Goal: Task Accomplishment & Management: Manage account settings

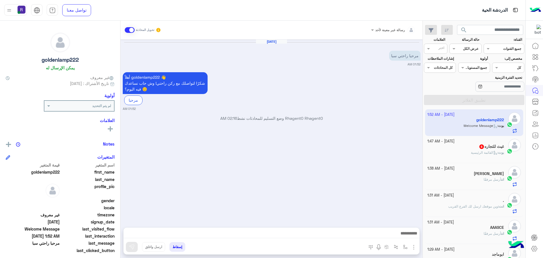
scroll to position [213, 0]
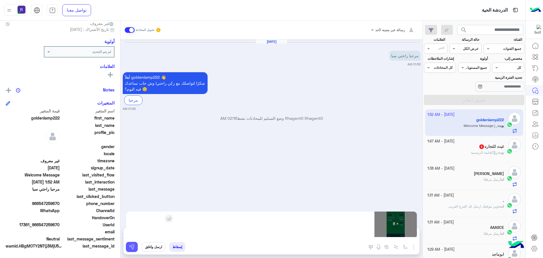
click at [134, 248] on img at bounding box center [132, 247] width 6 height 6
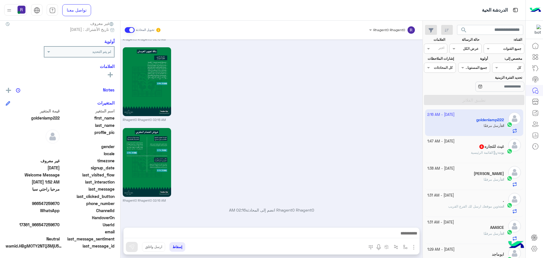
scroll to position [566, 0]
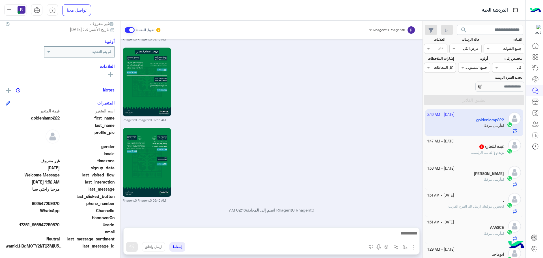
click at [491, 144] on div "18 September - 1:47 AM" at bounding box center [466, 141] width 77 height 5
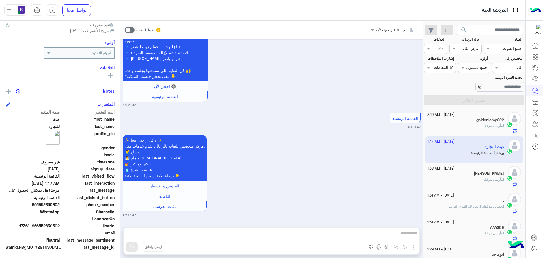
scroll to position [54, 0]
click at [127, 33] on div "تحويل المحادثة" at bounding box center [143, 30] width 36 height 10
click at [126, 31] on span at bounding box center [130, 30] width 10 height 6
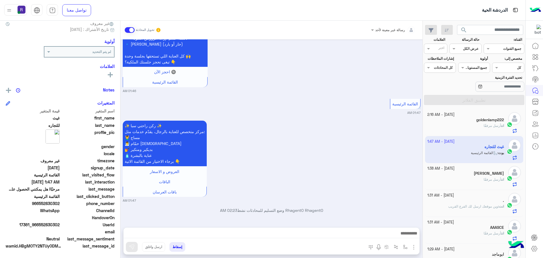
click at [415, 250] on img "button" at bounding box center [414, 247] width 7 height 7
click at [409, 236] on button "الصور" at bounding box center [405, 234] width 24 height 11
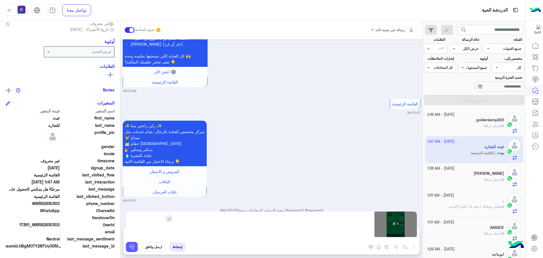
click at [129, 244] on button at bounding box center [132, 247] width 12 height 10
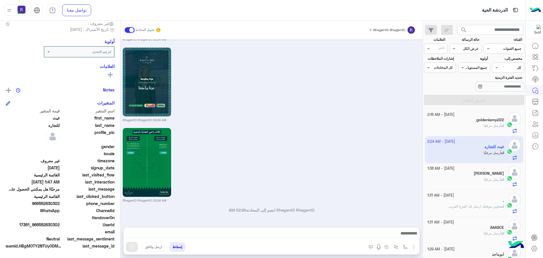
scroll to position [1202, 0]
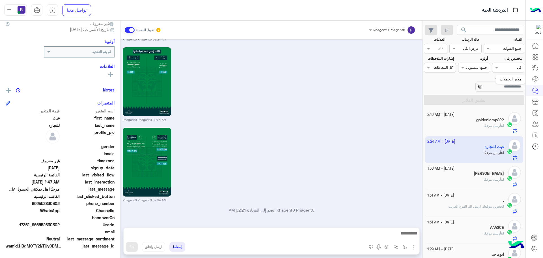
click at [534, 80] on icon at bounding box center [535, 79] width 7 height 7
click at [536, 80] on circle at bounding box center [535, 79] width 1 height 1
click at [538, 79] on icon at bounding box center [535, 79] width 7 height 7
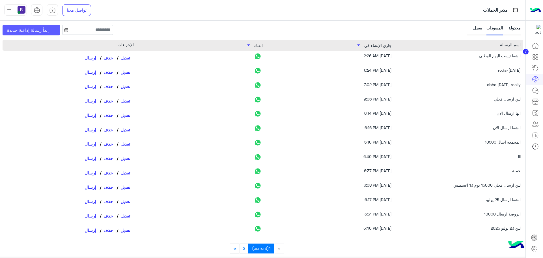
click at [40, 29] on span "إبدأ رسالة إذاعية جديدة" at bounding box center [28, 30] width 42 height 7
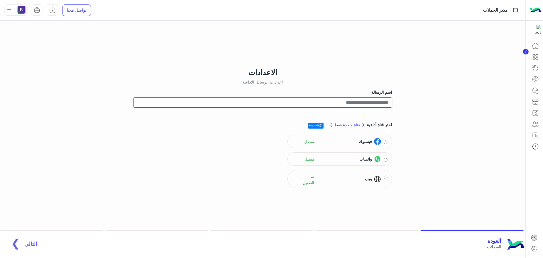
click at [359, 100] on input "اسم الرسالة" at bounding box center [263, 102] width 259 height 10
type input "**********"
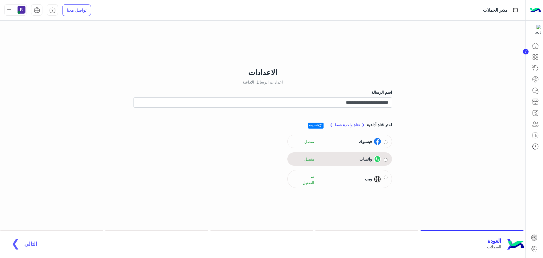
click at [367, 162] on div "واتساب" at bounding box center [369, 158] width 24 height 7
click at [24, 243] on span "التالي" at bounding box center [30, 240] width 13 height 7
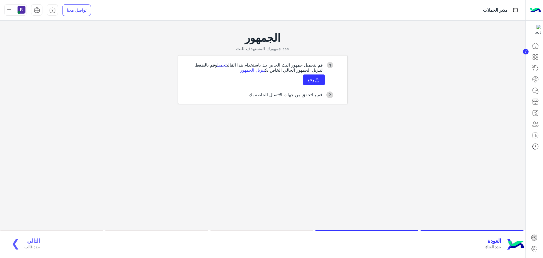
click at [220, 63] on link "تحميل" at bounding box center [222, 64] width 10 height 5
click at [314, 84] on button "رفع" at bounding box center [314, 79] width 22 height 11
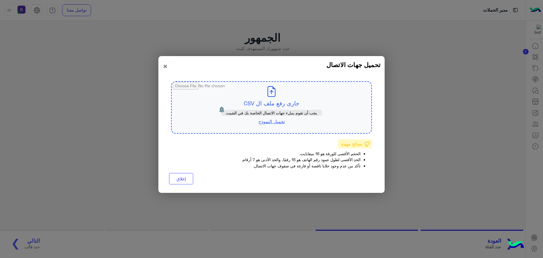
click at [280, 102] on input "file" at bounding box center [272, 107] width 200 height 51
type input "**********"
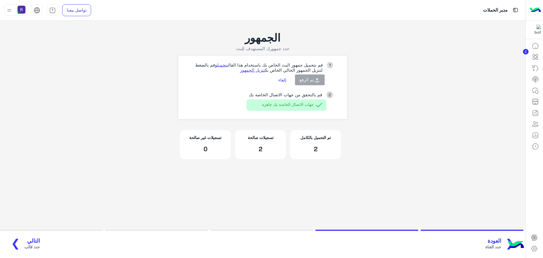
click at [36, 238] on span "التالي" at bounding box center [32, 240] width 16 height 7
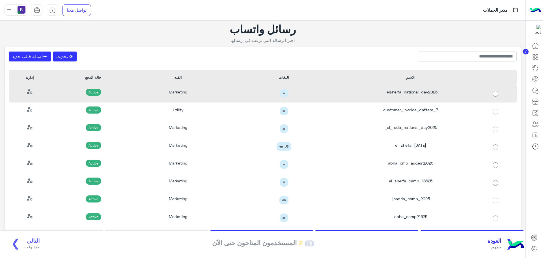
click at [418, 92] on div "elsheifa_national_day2025_" at bounding box center [410, 94] width 127 height 18
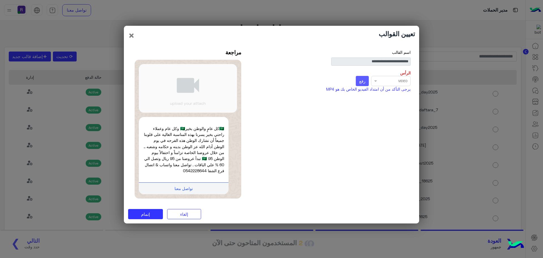
click at [362, 81] on span "رفع" at bounding box center [362, 80] width 6 height 5
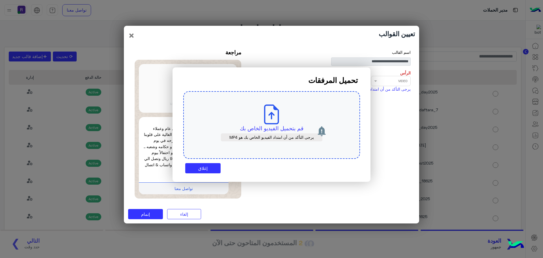
click at [274, 115] on use at bounding box center [271, 114] width 15 height 20
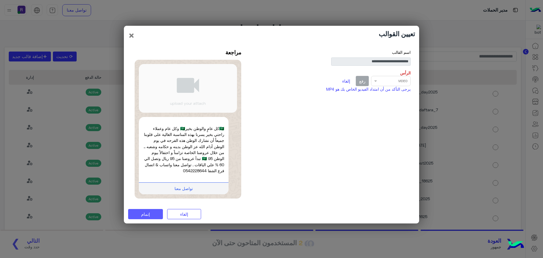
click at [156, 211] on button "إتمام" at bounding box center [145, 214] width 35 height 10
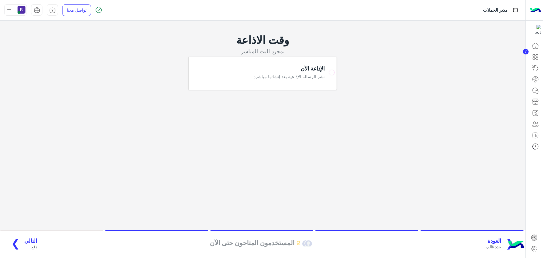
click at [26, 241] on span "التالي" at bounding box center [30, 240] width 13 height 7
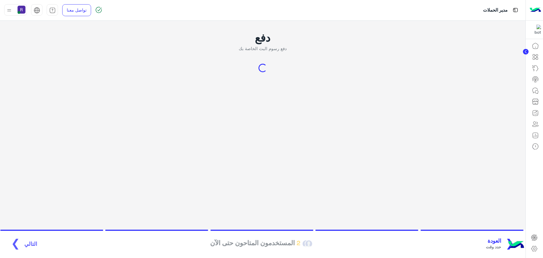
click at [500, 241] on span "العودة" at bounding box center [493, 240] width 15 height 7
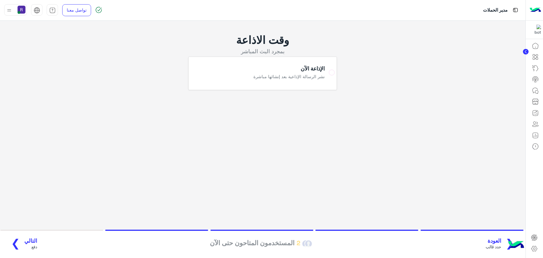
click at [500, 241] on span "العودة" at bounding box center [494, 240] width 16 height 7
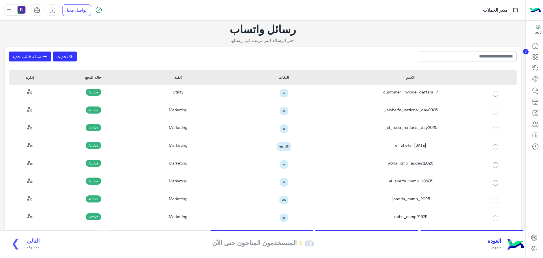
click at [496, 242] on span "العودة" at bounding box center [495, 240] width 14 height 7
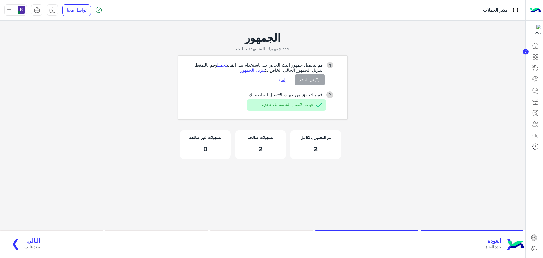
click at [282, 80] on button "إلغاء" at bounding box center [282, 80] width 16 height 10
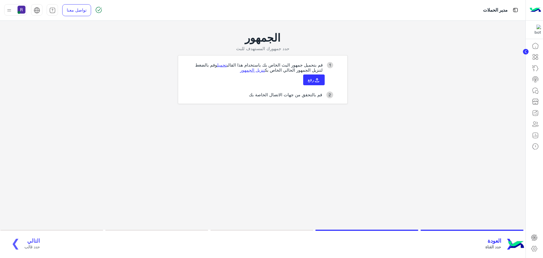
click at [497, 242] on span "العودة" at bounding box center [494, 240] width 16 height 7
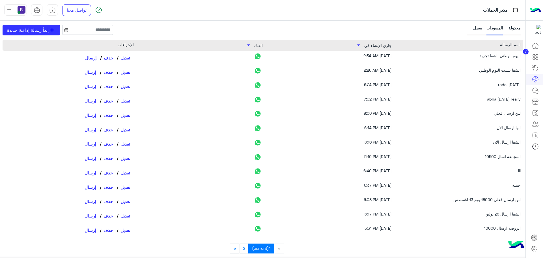
click at [108, 57] on button "حذف" at bounding box center [108, 58] width 16 height 10
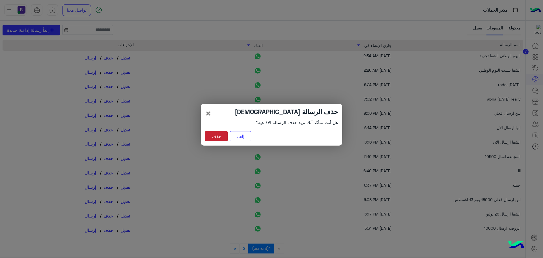
click at [216, 134] on button "حذف" at bounding box center [216, 136] width 23 height 10
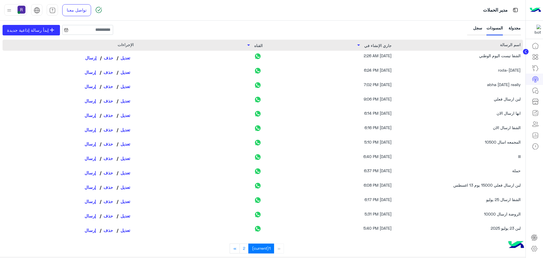
click at [108, 58] on button "حذف" at bounding box center [108, 58] width 16 height 10
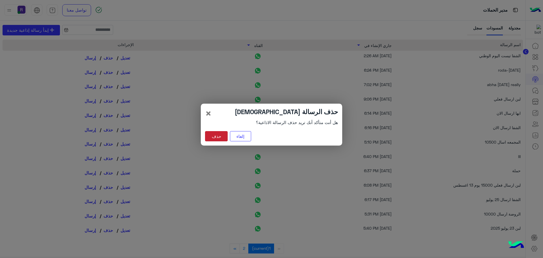
click at [214, 136] on button "حذف" at bounding box center [216, 136] width 23 height 10
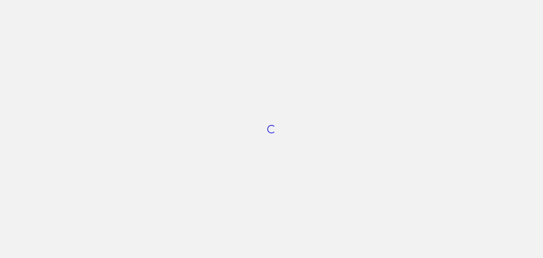
scroll to position [213, 0]
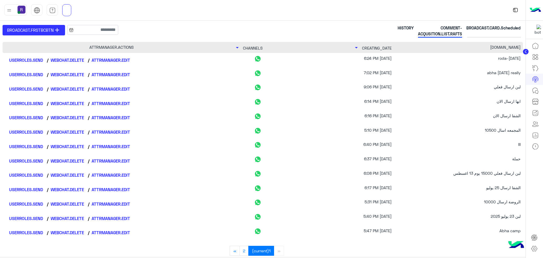
click at [536, 91] on icon at bounding box center [535, 90] width 7 height 7
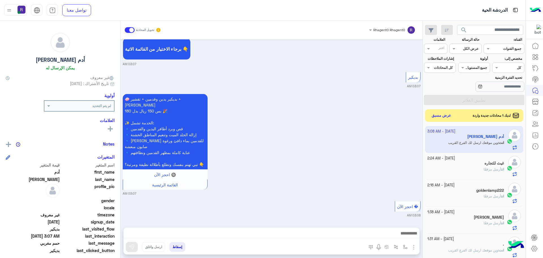
scroll to position [931, 0]
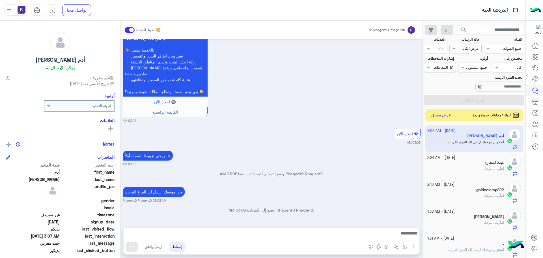
click at [441, 117] on button "عرض مسبق" at bounding box center [442, 115] width 24 height 8
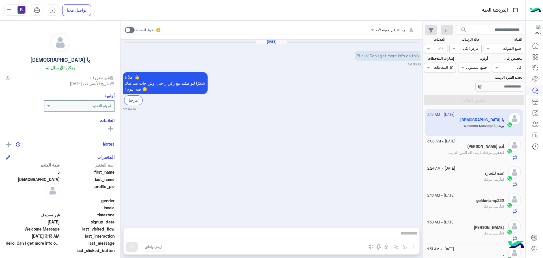
click at [5, 8] on div at bounding box center [15, 9] width 23 height 11
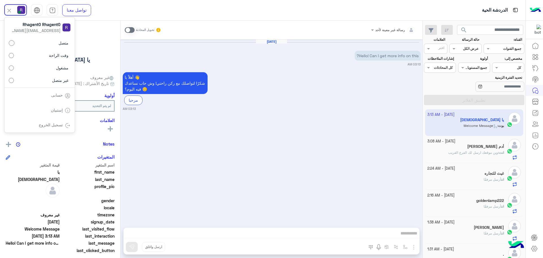
click at [62, 126] on link "تسجيل الخروج" at bounding box center [51, 124] width 24 height 5
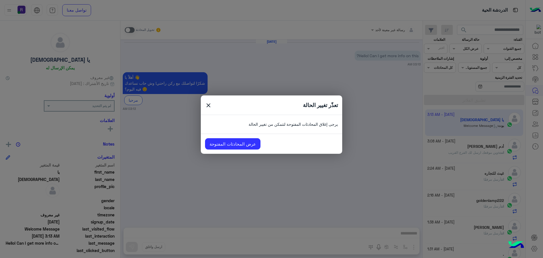
click at [284, 123] on p "يرجى إغلاق المحادثات المفتوحة لتتمكن من تغيير الحالة" at bounding box center [271, 124] width 133 height 19
click at [380, 78] on modal-container "تعذّر تغيير الحالة close يرجى إغلاق المحادثات المفتوحة لتتمكن من تغيير الحالة ع…" at bounding box center [271, 129] width 543 height 258
click at [208, 102] on span "close" at bounding box center [208, 106] width 7 height 8
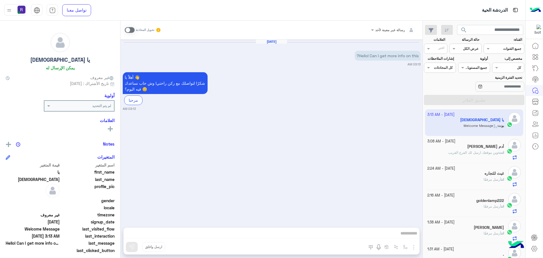
click at [483, 152] on span "وين موقعك ارسل لك الفرع القريب" at bounding box center [473, 152] width 50 height 4
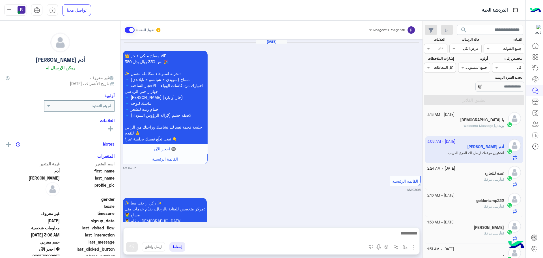
scroll to position [716, 0]
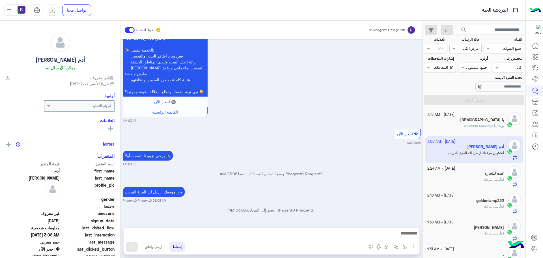
click at [132, 32] on span at bounding box center [130, 30] width 10 height 6
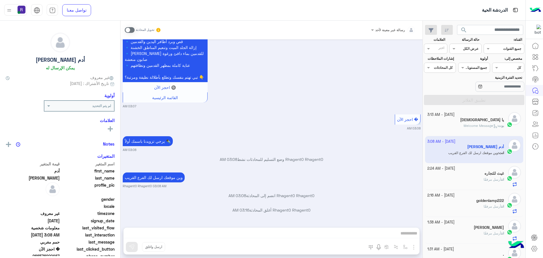
click at [10, 8] on img at bounding box center [9, 10] width 7 height 7
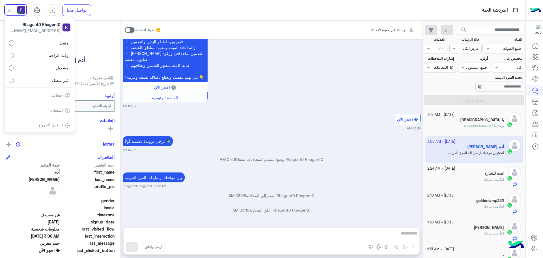
click at [58, 125] on link "تسجيل الخروج" at bounding box center [51, 124] width 24 height 5
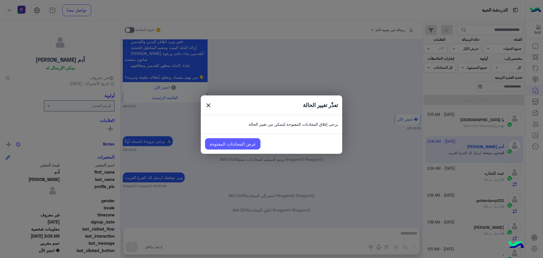
click at [242, 147] on link "عرض المحادثات المفتوحة" at bounding box center [232, 143] width 55 height 11
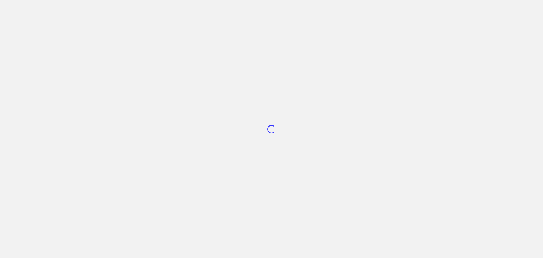
scroll to position [213, 0]
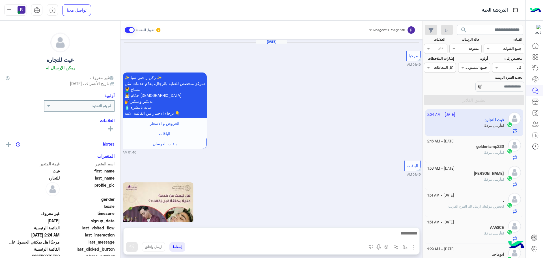
scroll to position [1130, 0]
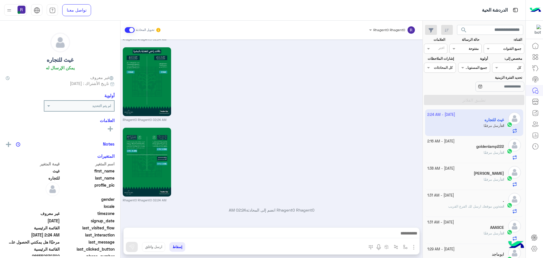
click at [127, 30] on span at bounding box center [130, 30] width 10 height 6
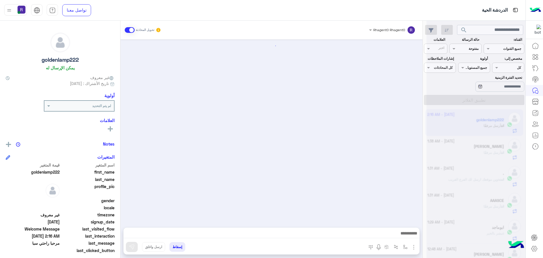
scroll to position [566, 0]
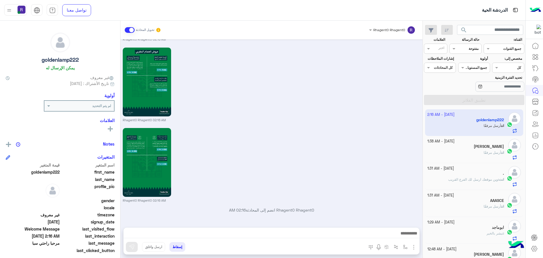
click at [127, 30] on span at bounding box center [130, 30] width 10 height 6
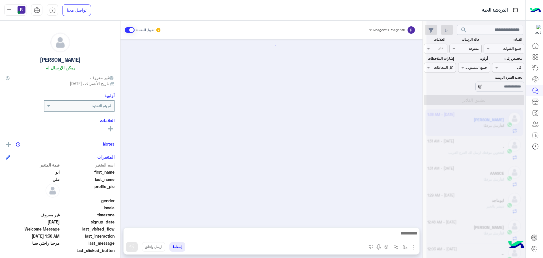
scroll to position [566, 0]
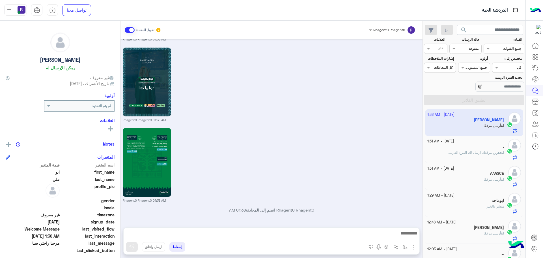
click at [127, 30] on span at bounding box center [130, 30] width 10 height 6
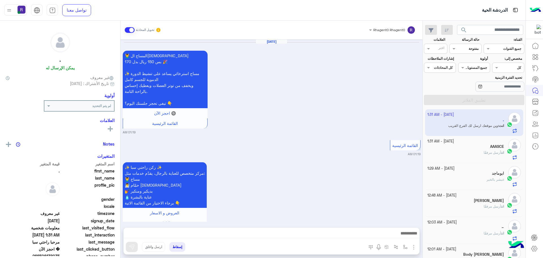
scroll to position [832, 0]
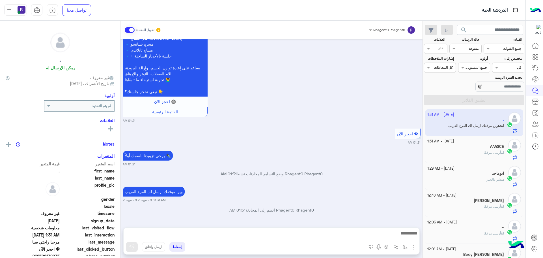
click at [127, 30] on span at bounding box center [130, 30] width 10 height 6
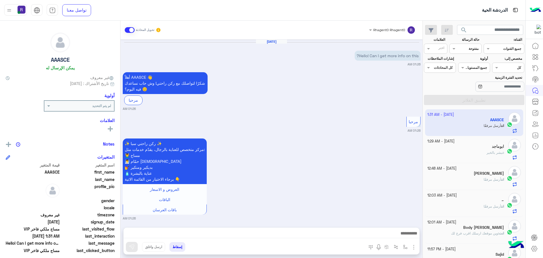
scroll to position [884, 0]
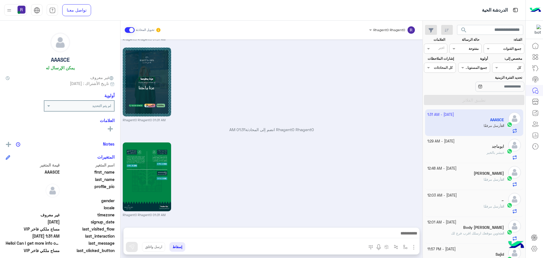
click at [127, 30] on span at bounding box center [130, 30] width 10 height 6
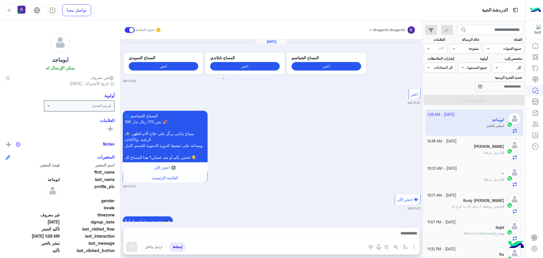
scroll to position [357, 0]
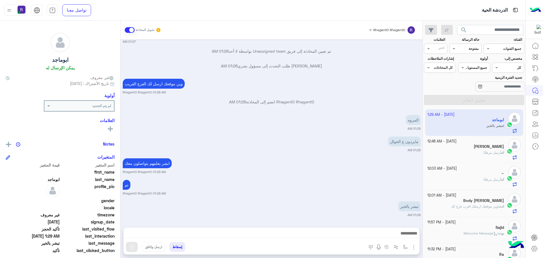
click at [127, 30] on span at bounding box center [130, 30] width 10 height 6
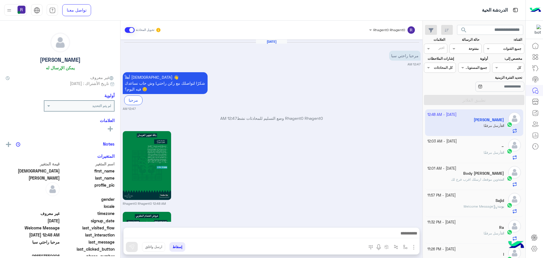
scroll to position [566, 0]
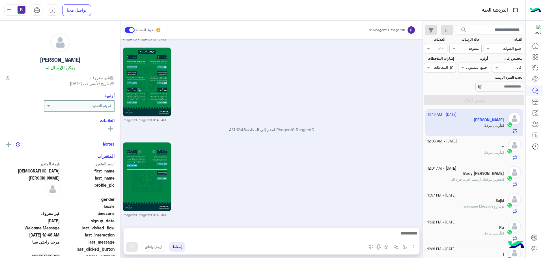
click at [127, 30] on span at bounding box center [130, 30] width 10 height 6
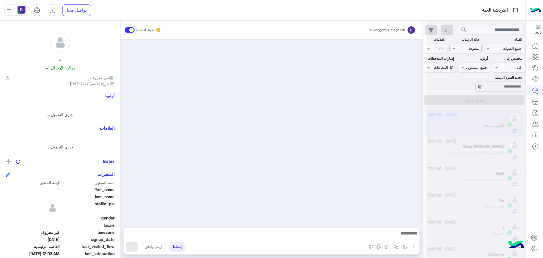
scroll to position [1070, 0]
click at [127, 30] on span at bounding box center [130, 30] width 10 height 6
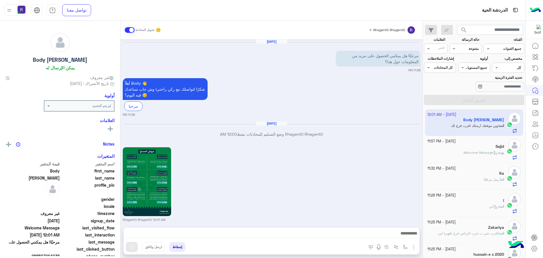
scroll to position [604, 0]
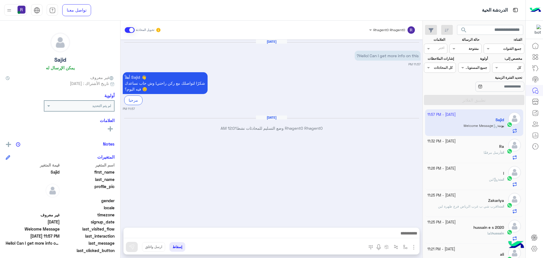
click at [127, 30] on span at bounding box center [130, 30] width 10 height 6
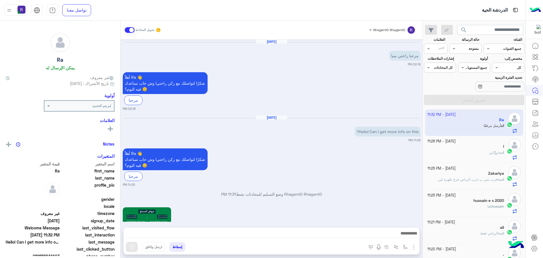
scroll to position [643, 0]
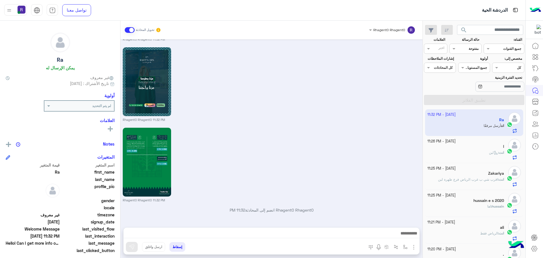
click at [127, 30] on span at bounding box center [130, 30] width 10 height 6
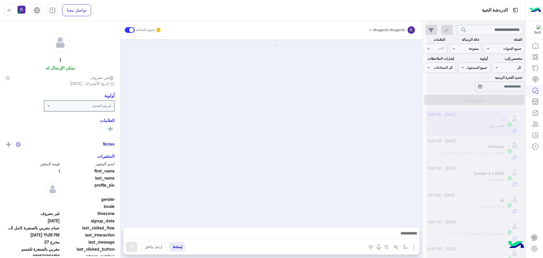
scroll to position [601, 0]
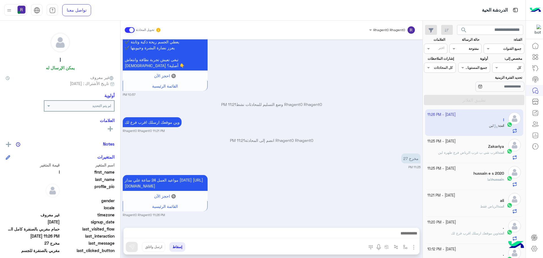
click at [127, 30] on span at bounding box center [130, 30] width 10 height 6
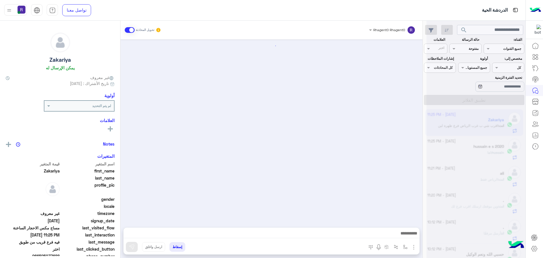
scroll to position [506, 0]
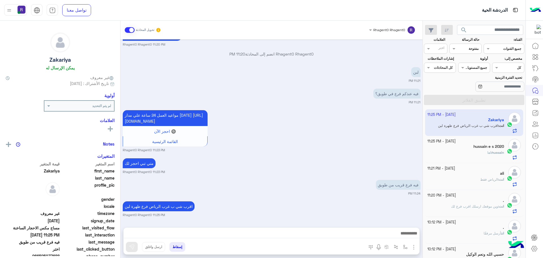
click at [127, 30] on span at bounding box center [130, 30] width 10 height 6
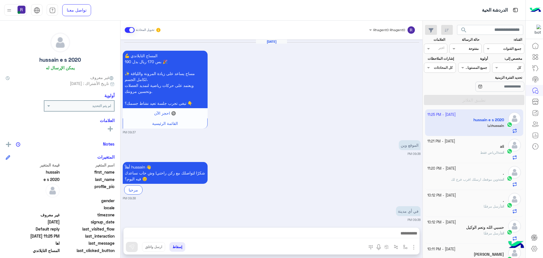
scroll to position [415, 0]
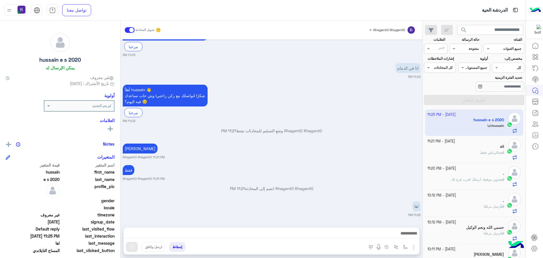
click at [127, 30] on span at bounding box center [130, 30] width 10 height 6
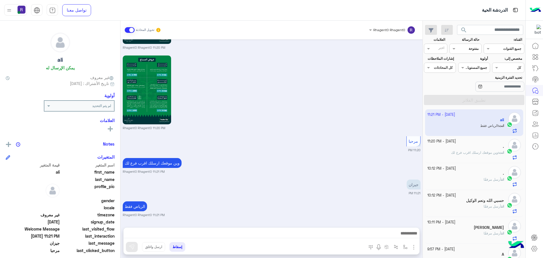
click at [127, 30] on span at bounding box center [130, 30] width 10 height 6
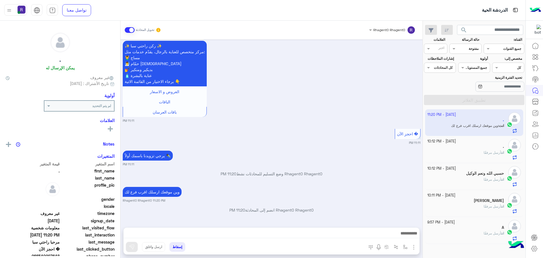
click at [127, 30] on span at bounding box center [130, 30] width 10 height 6
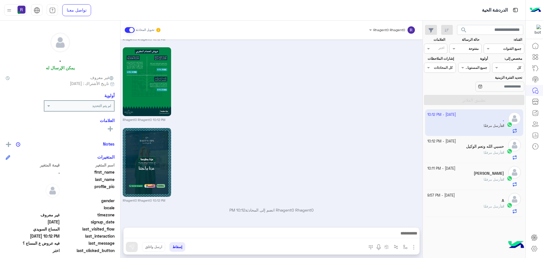
click at [127, 30] on span at bounding box center [130, 30] width 10 height 6
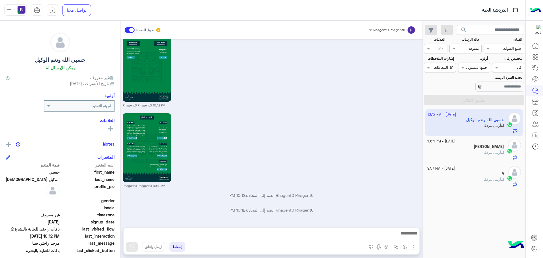
click at [127, 30] on span at bounding box center [130, 30] width 10 height 6
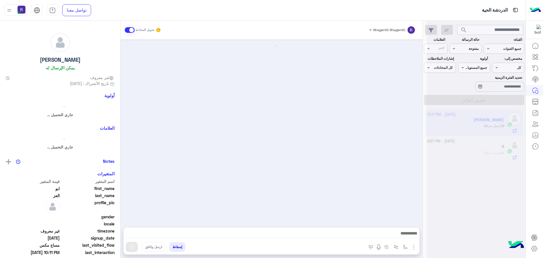
click at [127, 30] on span at bounding box center [130, 30] width 10 height 6
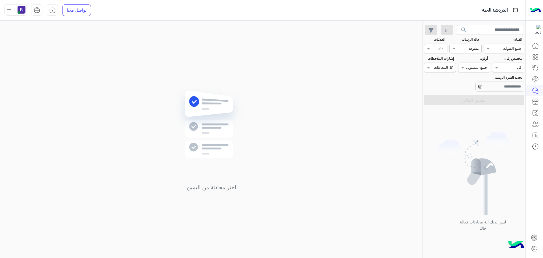
click at [127, 30] on div "اختر محادثة من اليمين" at bounding box center [211, 140] width 422 height 239
click at [20, 11] on span at bounding box center [19, 12] width 3 height 3
click at [63, 122] on div "تسجيل الخروج" at bounding box center [40, 124] width 70 height 15
click at [54, 126] on link "تسجيل الخروج" at bounding box center [51, 124] width 24 height 5
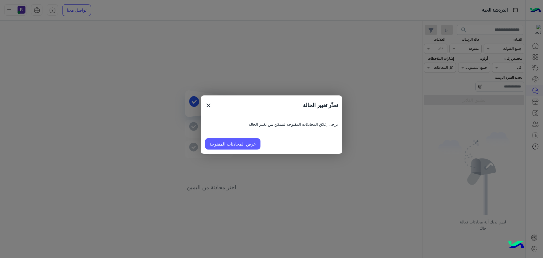
click at [244, 140] on link "عرض المحادثات المفتوحة" at bounding box center [232, 143] width 55 height 11
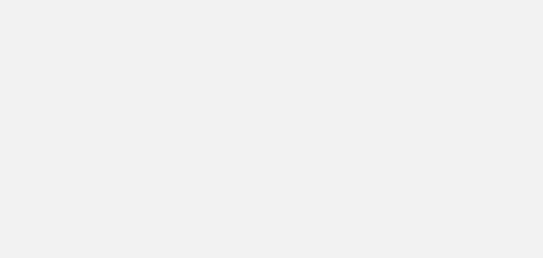
scroll to position [213, 0]
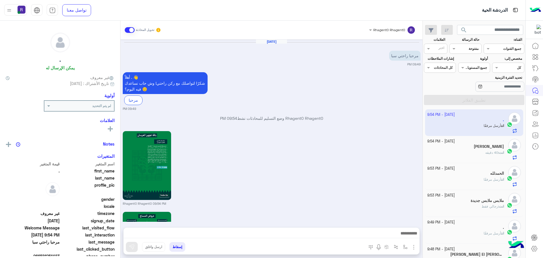
scroll to position [566, 0]
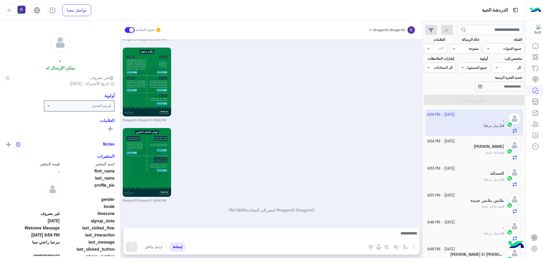
click at [132, 29] on span at bounding box center [130, 30] width 10 height 6
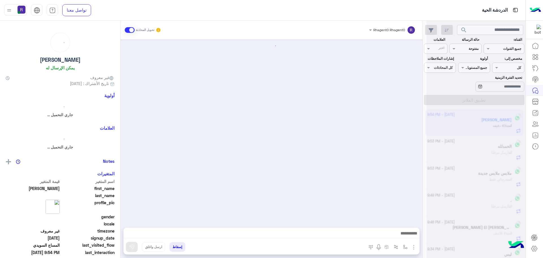
click at [132, 29] on span at bounding box center [130, 30] width 10 height 6
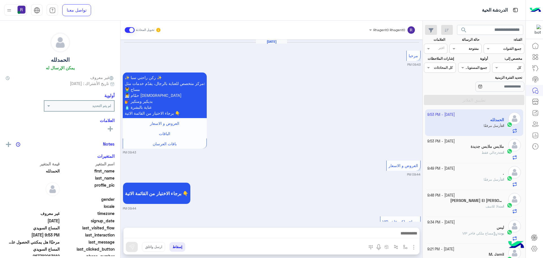
scroll to position [1040, 0]
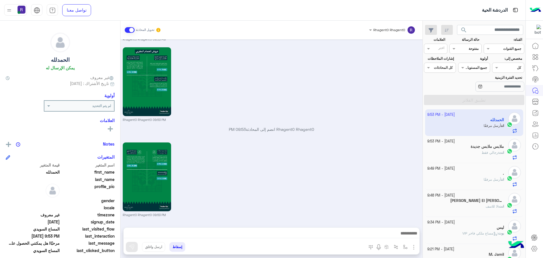
click at [132, 29] on span at bounding box center [130, 30] width 10 height 6
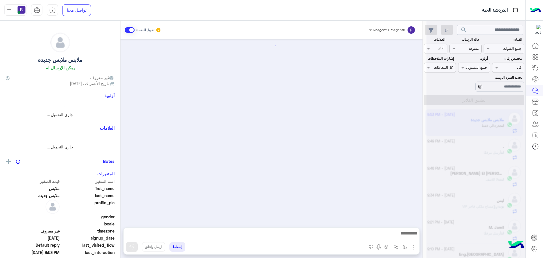
scroll to position [828, 0]
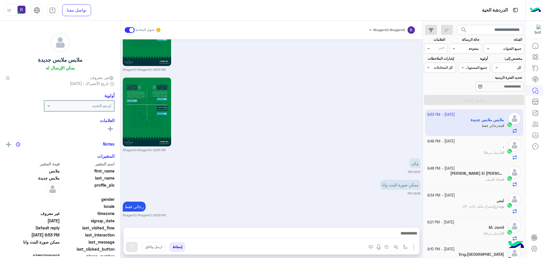
click at [132, 29] on span at bounding box center [130, 30] width 10 height 6
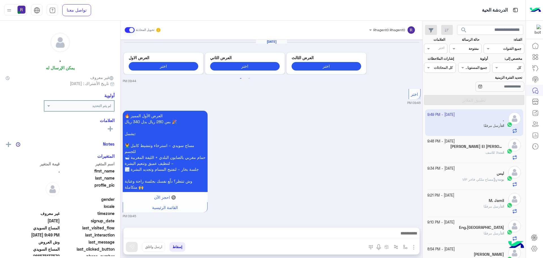
scroll to position [978, 0]
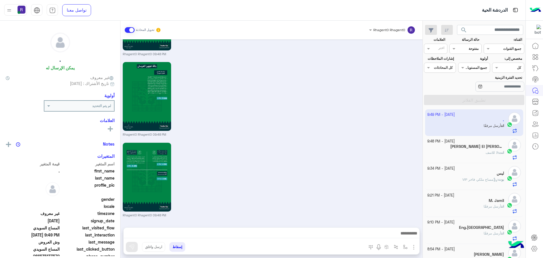
click at [132, 29] on span at bounding box center [130, 30] width 10 height 6
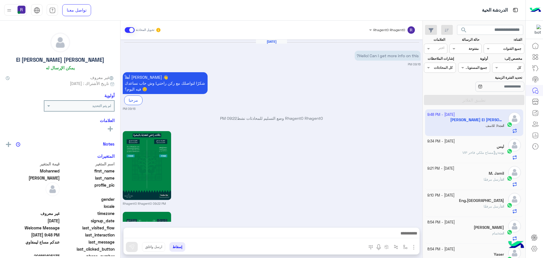
scroll to position [610, 0]
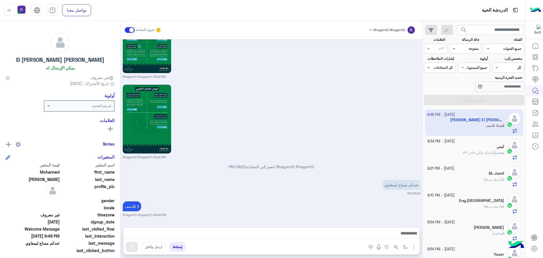
click at [132, 29] on span at bounding box center [130, 30] width 10 height 6
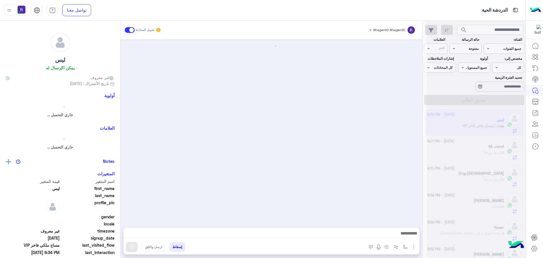
scroll to position [379, 0]
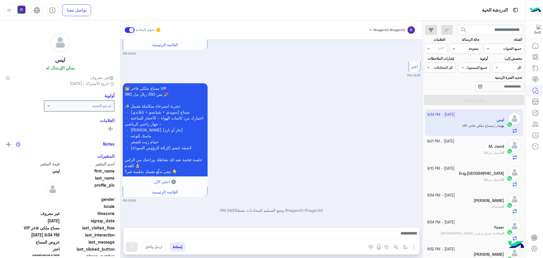
click at [132, 29] on span at bounding box center [130, 30] width 10 height 6
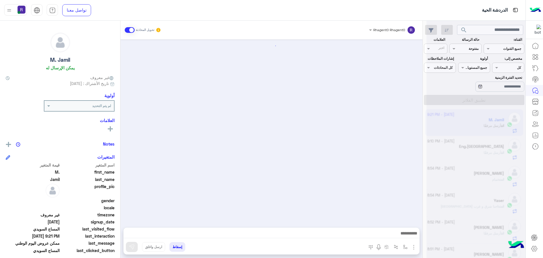
scroll to position [956, 0]
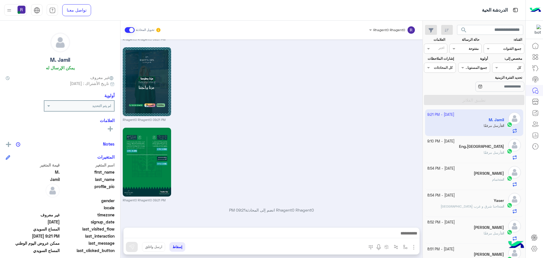
click at [132, 29] on span at bounding box center [130, 30] width 10 height 6
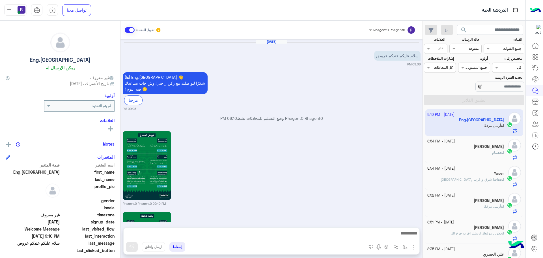
scroll to position [566, 0]
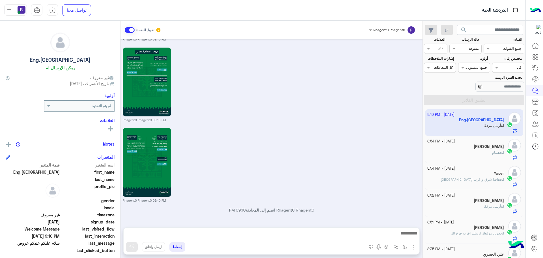
click at [132, 29] on span at bounding box center [130, 30] width 10 height 6
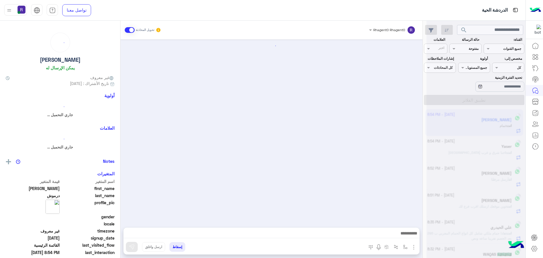
click at [132, 29] on span at bounding box center [130, 30] width 10 height 6
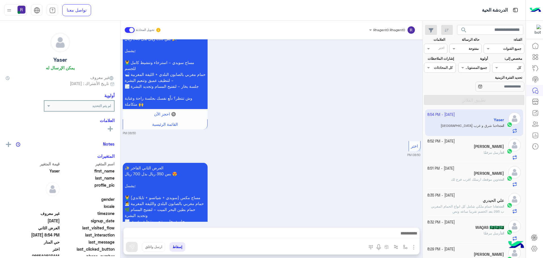
scroll to position [2050, 0]
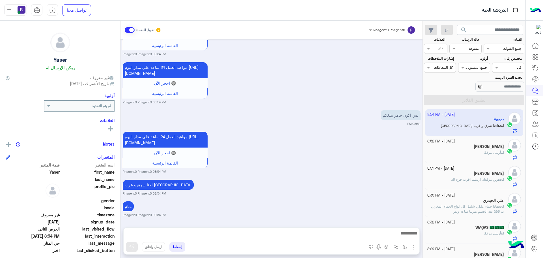
click at [132, 29] on span at bounding box center [130, 30] width 10 height 6
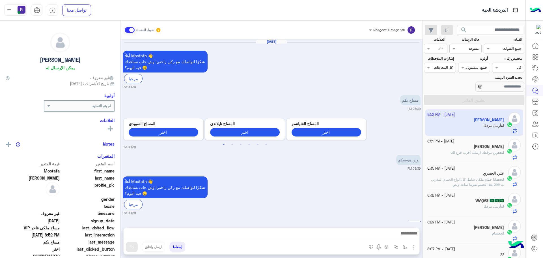
scroll to position [974, 0]
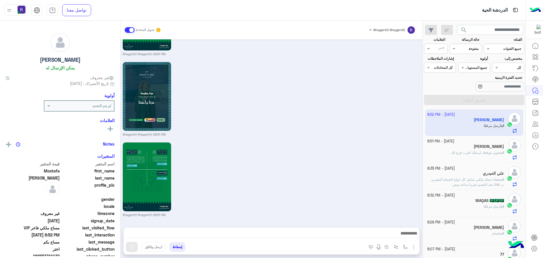
click at [132, 29] on span at bounding box center [130, 30] width 10 height 6
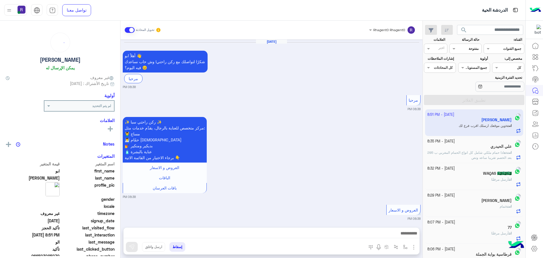
scroll to position [472, 0]
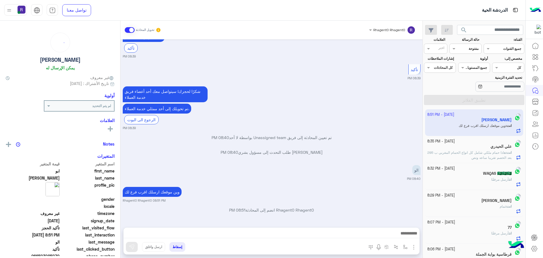
click at [132, 29] on span at bounding box center [130, 30] width 10 height 6
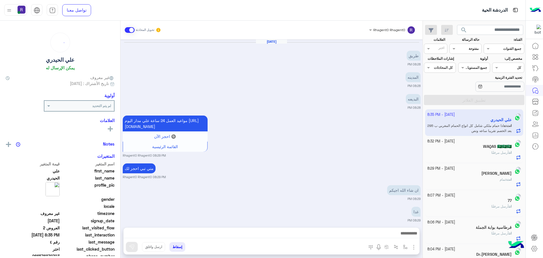
scroll to position [310, 0]
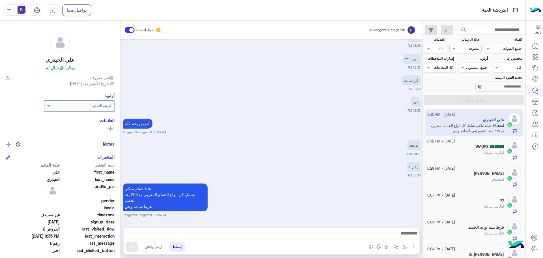
click at [132, 29] on span at bounding box center [130, 30] width 10 height 6
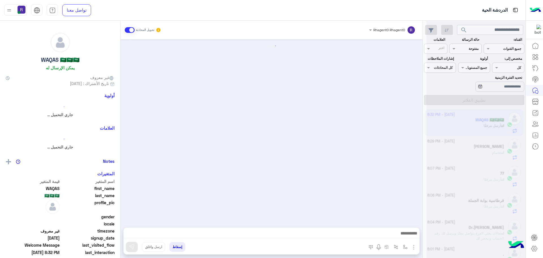
scroll to position [566, 0]
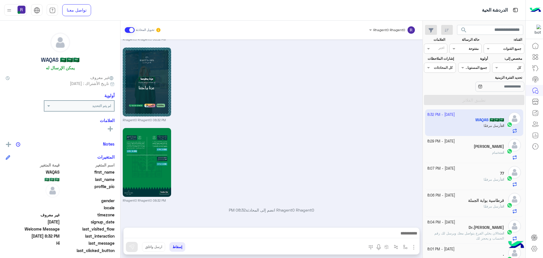
click at [132, 29] on span at bounding box center [130, 30] width 10 height 6
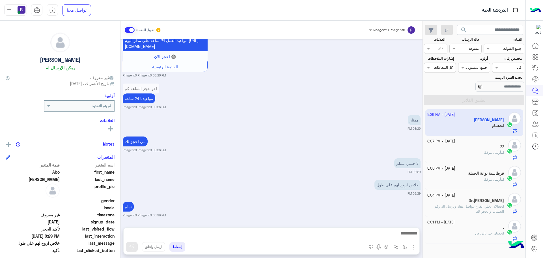
click at [132, 29] on span at bounding box center [130, 30] width 10 height 6
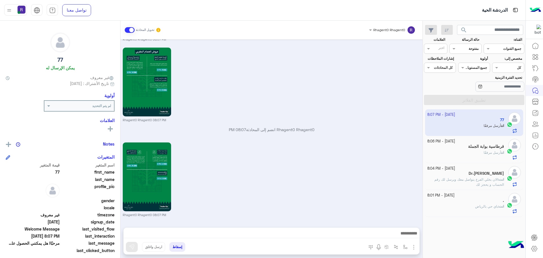
click at [132, 29] on span at bounding box center [130, 30] width 10 height 6
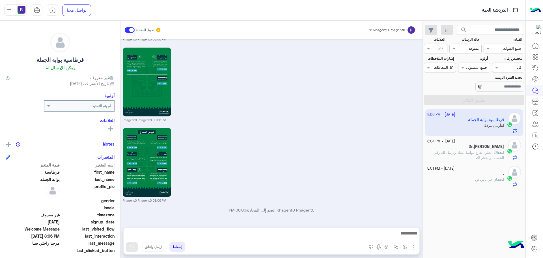
click at [132, 29] on span at bounding box center [130, 30] width 10 height 6
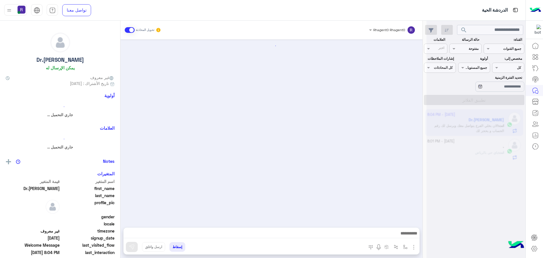
click at [132, 29] on span at bounding box center [130, 30] width 10 height 6
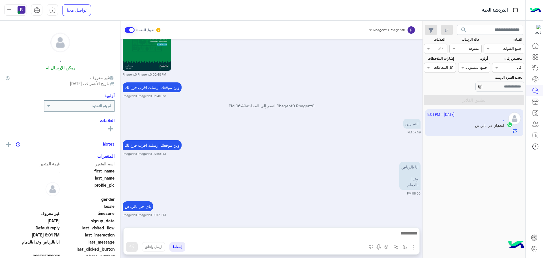
click at [132, 29] on span at bounding box center [130, 30] width 10 height 6
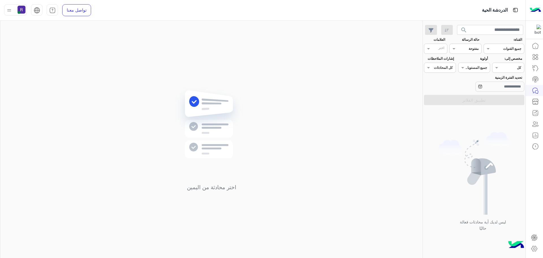
click at [12, 12] on img at bounding box center [9, 10] width 7 height 7
click at [60, 126] on link "تسجيل الخروج" at bounding box center [51, 124] width 24 height 5
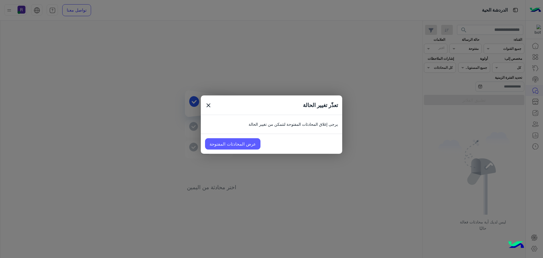
click at [217, 144] on link "عرض المحادثات المفتوحة" at bounding box center [232, 143] width 55 height 11
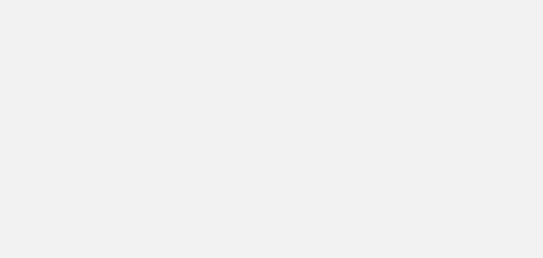
scroll to position [213, 0]
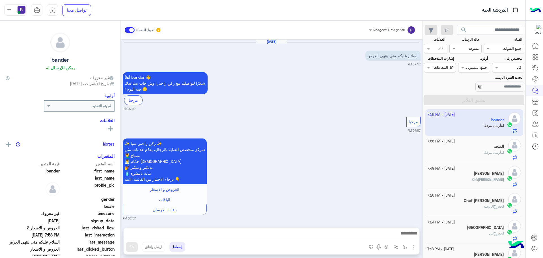
scroll to position [738, 0]
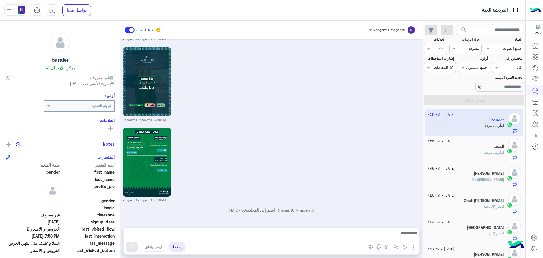
click at [131, 32] on span at bounding box center [130, 30] width 10 height 6
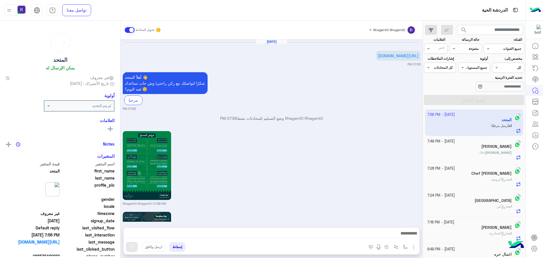
scroll to position [566, 0]
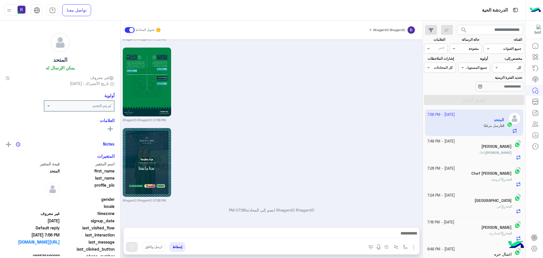
click at [132, 31] on span at bounding box center [130, 30] width 10 height 6
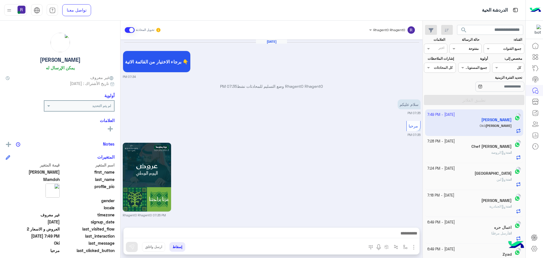
scroll to position [767, 0]
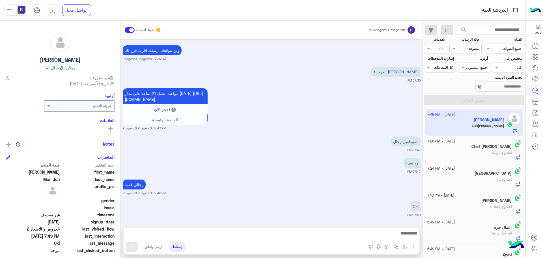
click at [132, 31] on span at bounding box center [130, 30] width 10 height 6
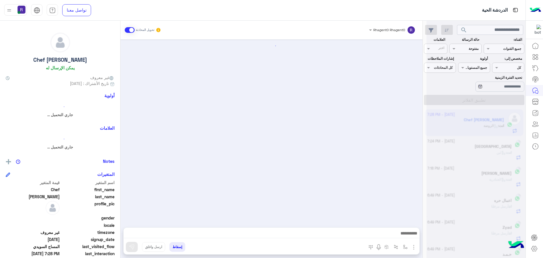
scroll to position [995, 0]
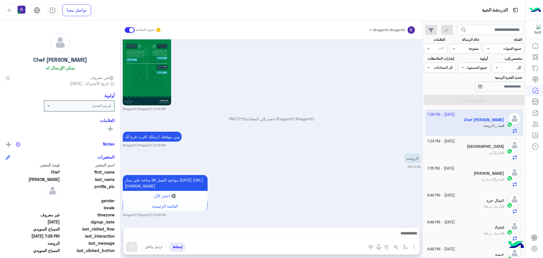
click at [132, 31] on span at bounding box center [130, 30] width 10 height 6
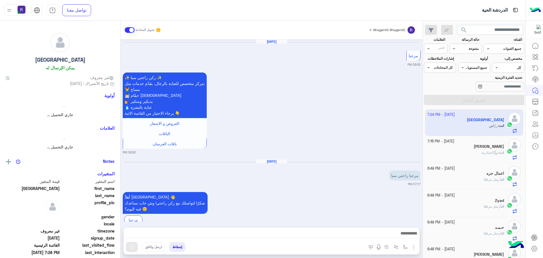
scroll to position [947, 0]
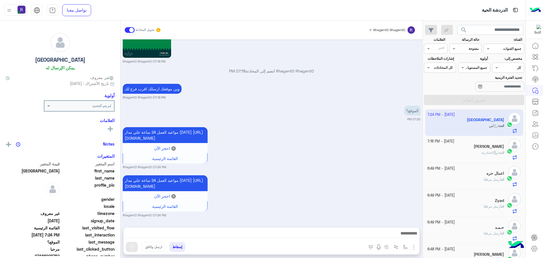
click at [132, 31] on span at bounding box center [130, 30] width 10 height 6
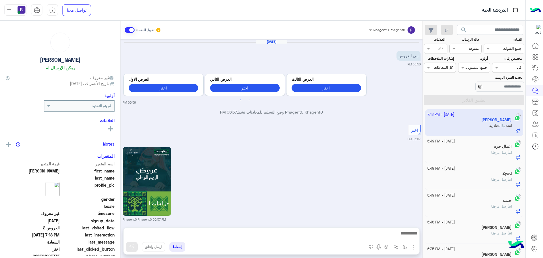
scroll to position [679, 0]
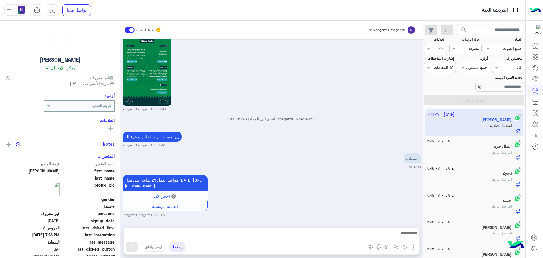
click at [132, 31] on span at bounding box center [130, 30] width 10 height 6
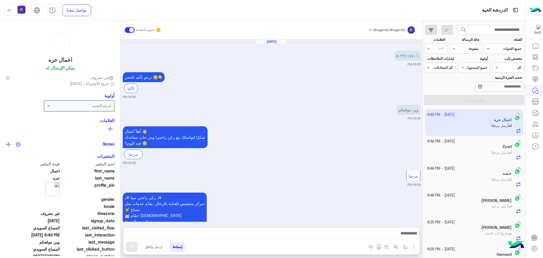
scroll to position [903, 0]
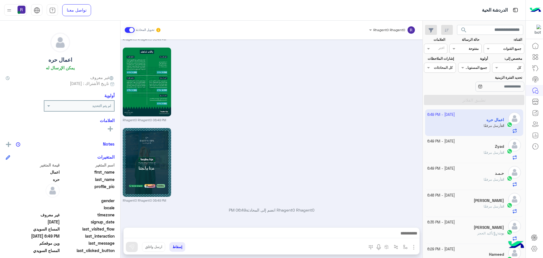
click at [132, 31] on span at bounding box center [130, 30] width 10 height 6
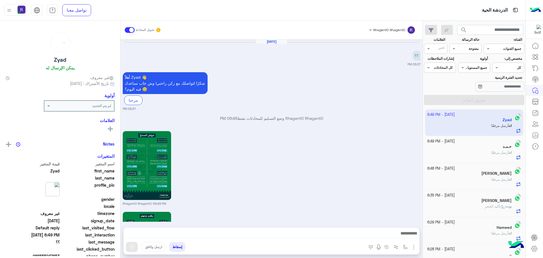
scroll to position [566, 0]
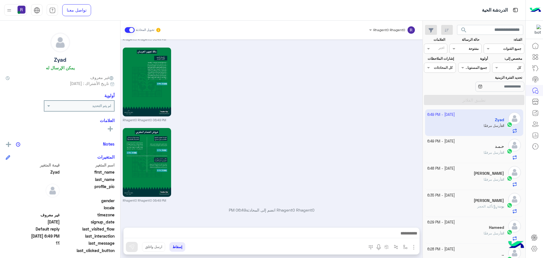
click at [132, 31] on span at bounding box center [130, 30] width 10 height 6
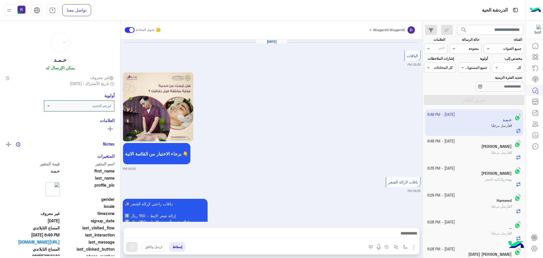
scroll to position [1032, 0]
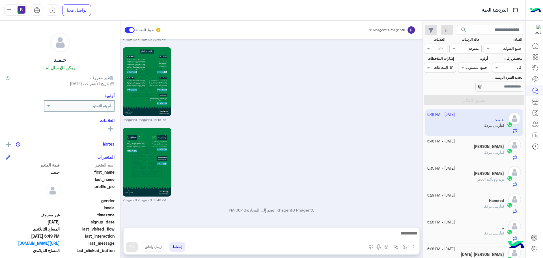
click at [132, 31] on span at bounding box center [130, 30] width 10 height 6
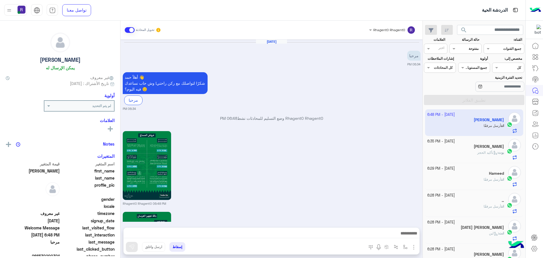
scroll to position [566, 0]
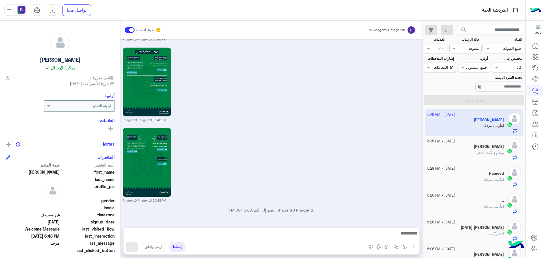
click at [132, 31] on span at bounding box center [130, 30] width 10 height 6
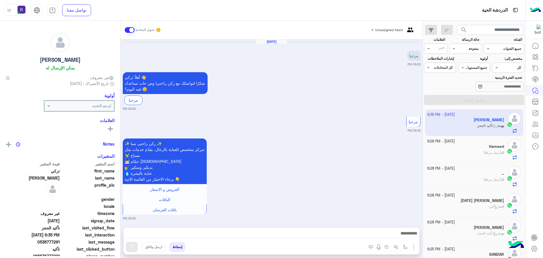
scroll to position [585, 0]
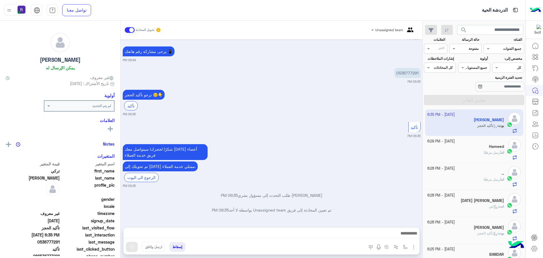
click at [132, 30] on span at bounding box center [130, 30] width 10 height 6
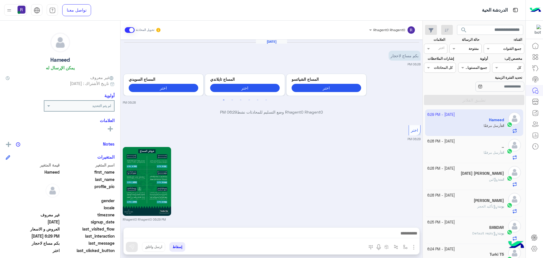
scroll to position [582, 0]
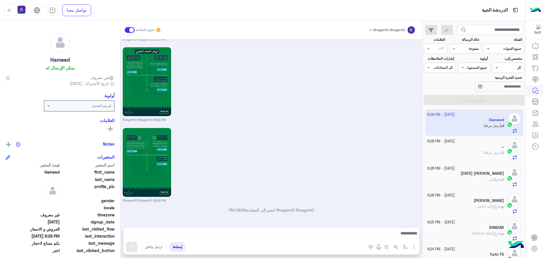
click at [132, 30] on span at bounding box center [130, 30] width 10 height 6
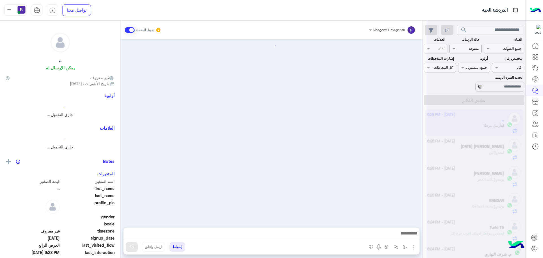
click at [132, 30] on span at bounding box center [130, 30] width 10 height 6
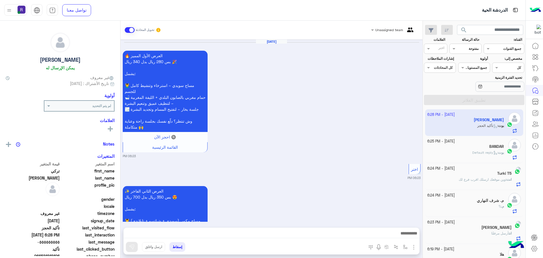
scroll to position [1099, 0]
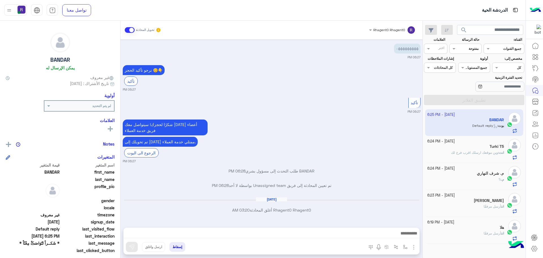
click at [132, 30] on span at bounding box center [130, 30] width 10 height 6
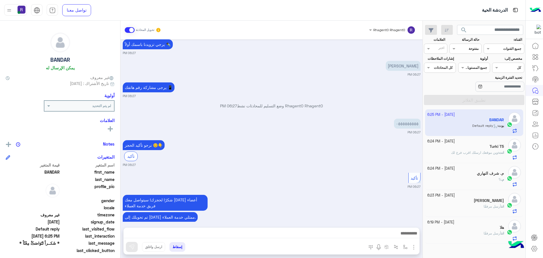
scroll to position [540, 0]
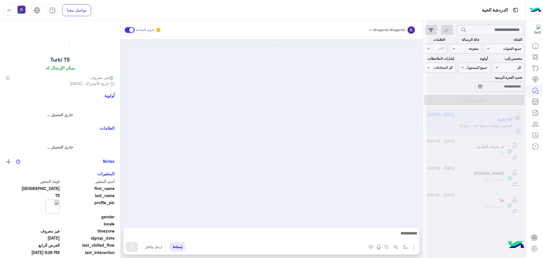
click at [132, 30] on span at bounding box center [130, 30] width 10 height 6
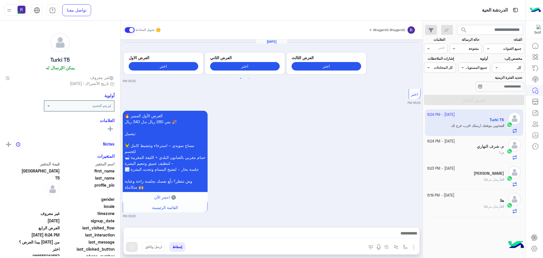
scroll to position [1196, 0]
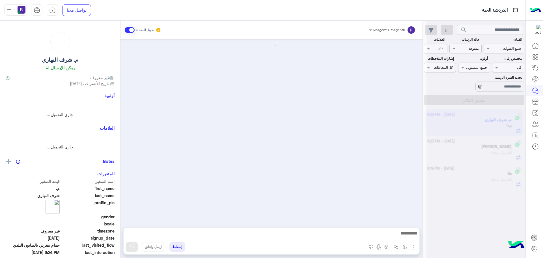
click at [132, 30] on span at bounding box center [130, 30] width 10 height 6
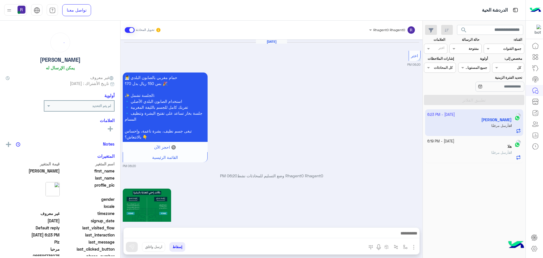
scroll to position [906, 0]
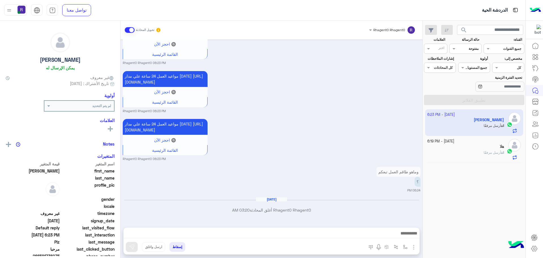
click at [132, 30] on span at bounding box center [130, 30] width 10 height 6
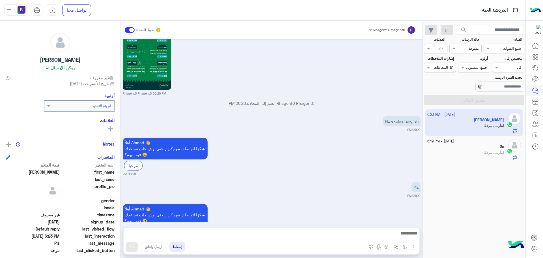
scroll to position [0, 0]
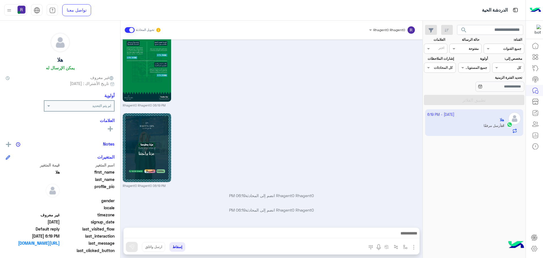
click at [134, 30] on span at bounding box center [130, 30] width 10 height 6
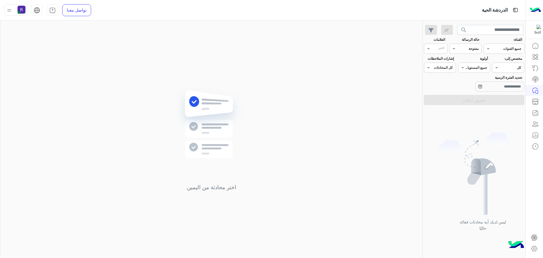
click at [7, 13] on img at bounding box center [9, 10] width 7 height 7
click at [61, 123] on link "تسجيل الخروج" at bounding box center [51, 124] width 24 height 5
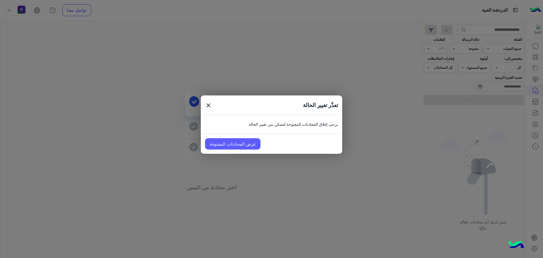
click at [250, 140] on link "عرض المحادثات المفتوحة" at bounding box center [232, 143] width 55 height 11
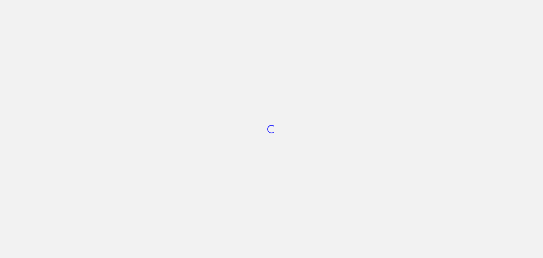
scroll to position [213, 0]
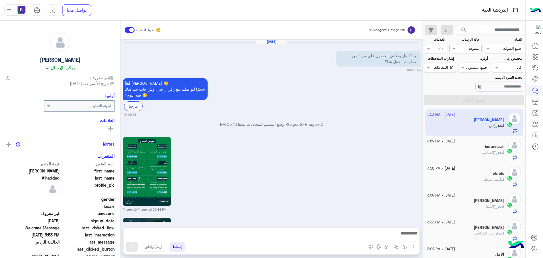
scroll to position [723, 0]
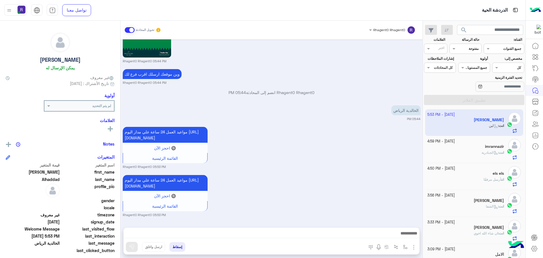
click at [129, 27] on span at bounding box center [130, 30] width 10 height 6
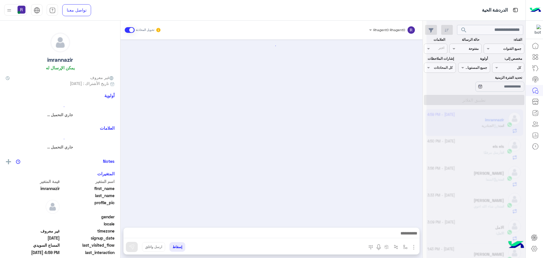
scroll to position [971, 0]
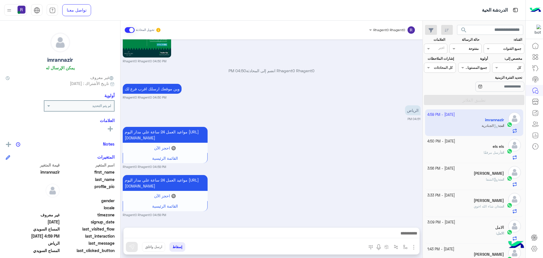
click at [128, 31] on span at bounding box center [130, 30] width 10 height 6
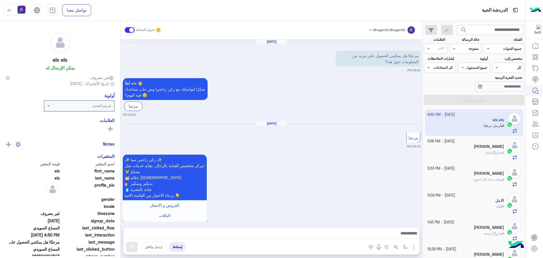
scroll to position [865, 0]
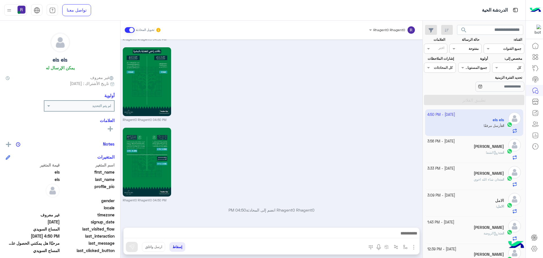
click at [128, 31] on span at bounding box center [130, 30] width 10 height 6
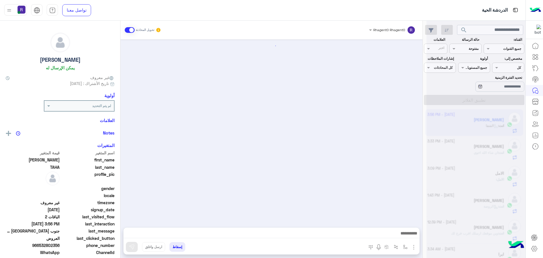
scroll to position [896, 0]
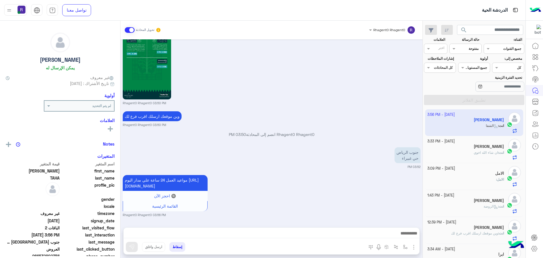
click at [128, 31] on span at bounding box center [130, 30] width 10 height 6
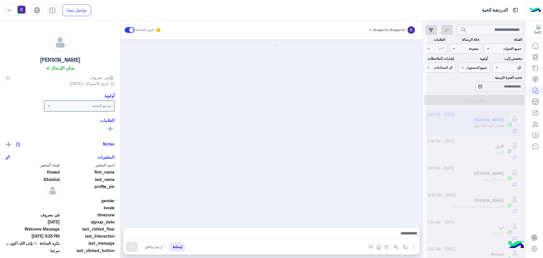
scroll to position [598, 0]
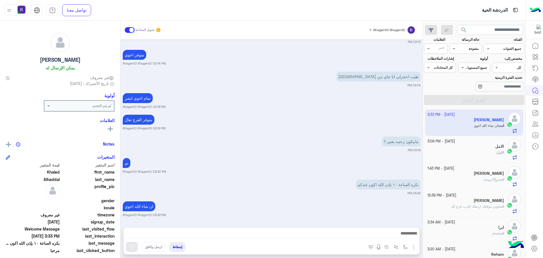
click at [128, 31] on span at bounding box center [130, 30] width 10 height 6
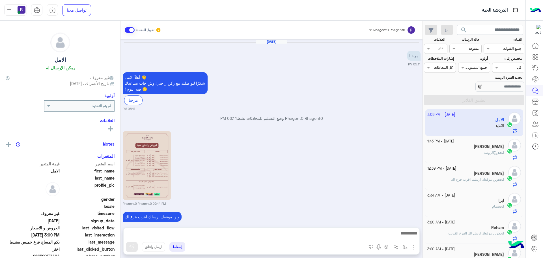
scroll to position [282, 0]
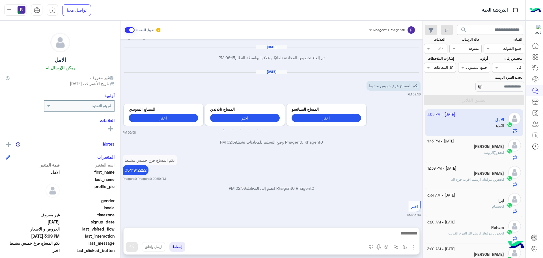
click at [133, 32] on span at bounding box center [130, 30] width 10 height 6
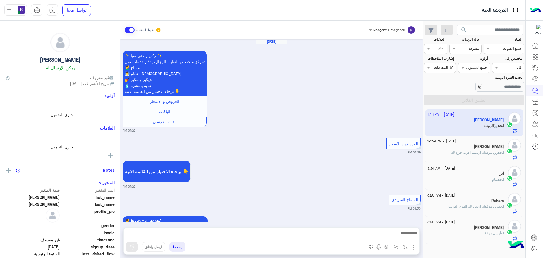
scroll to position [968, 0]
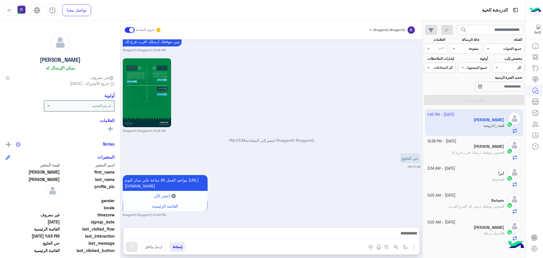
click at [123, 28] on div "Rhagent0 Rhagent0 تحويل المحادثة" at bounding box center [272, 30] width 302 height 19
click at [126, 29] on div "Rhagent0 Rhagent0 تحويل المحادثة" at bounding box center [272, 30] width 302 height 19
click at [126, 29] on span at bounding box center [130, 30] width 10 height 6
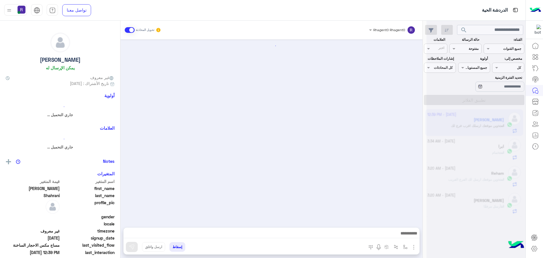
scroll to position [990, 0]
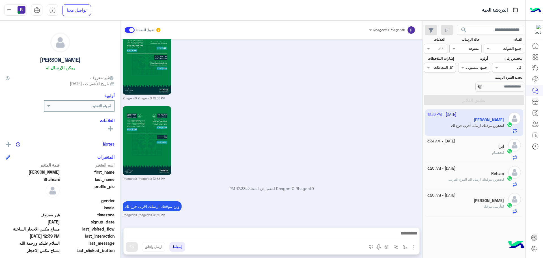
click at [126, 29] on span at bounding box center [130, 30] width 10 height 6
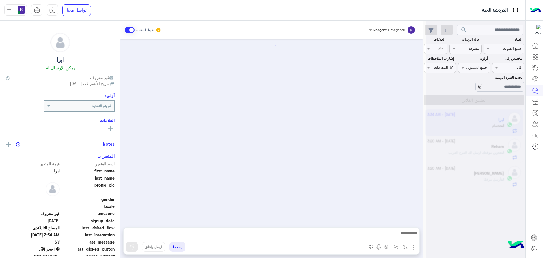
click at [126, 29] on span at bounding box center [130, 30] width 10 height 6
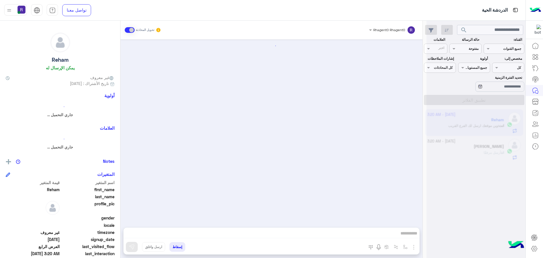
scroll to position [654, 0]
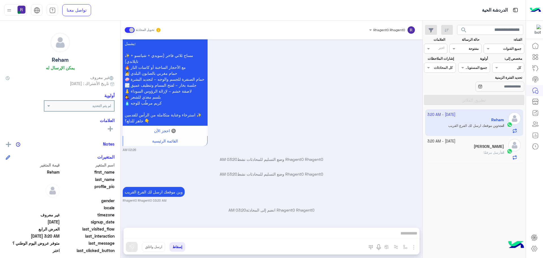
click at [126, 29] on span at bounding box center [130, 30] width 10 height 6
click at [132, 29] on span at bounding box center [130, 30] width 10 height 6
click at [130, 29] on span at bounding box center [130, 30] width 10 height 6
click at [487, 148] on h5 "عبدالرحمن" at bounding box center [489, 146] width 30 height 5
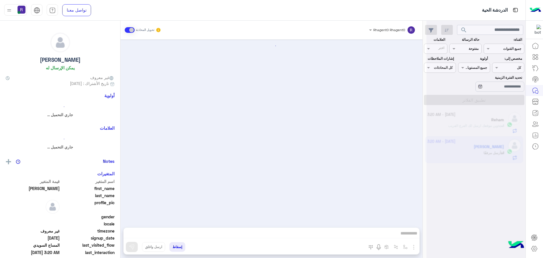
scroll to position [965, 0]
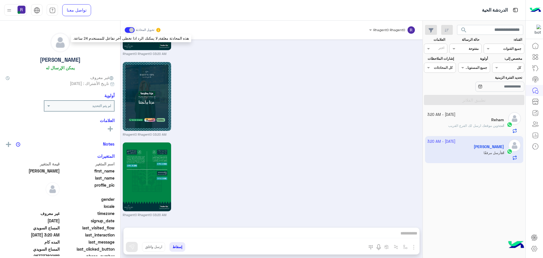
click at [130, 31] on span at bounding box center [130, 30] width 10 height 6
click at [16, 10] on div at bounding box center [15, 9] width 23 height 11
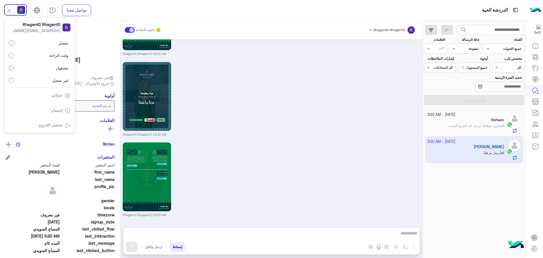
click at [61, 123] on link "تسجيل الخروج" at bounding box center [51, 124] width 24 height 5
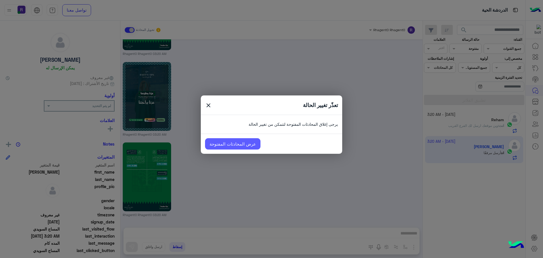
click at [240, 143] on link "عرض المحادثات المفتوحة" at bounding box center [232, 143] width 55 height 11
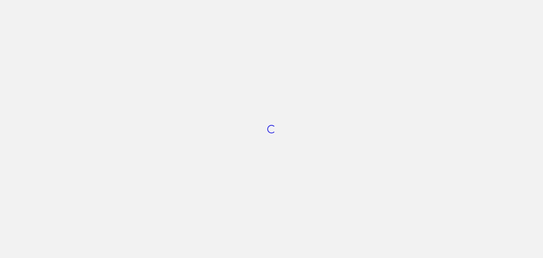
scroll to position [213, 0]
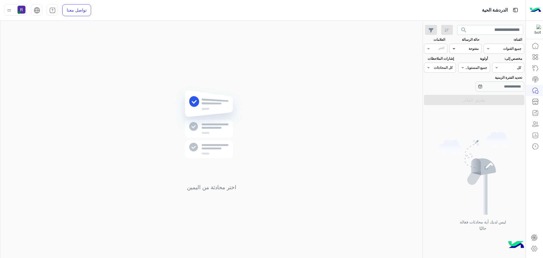
click at [457, 47] on span at bounding box center [453, 49] width 7 height 6
click at [463, 72] on div "مفتوحة" at bounding box center [466, 70] width 32 height 10
click at [503, 50] on input "text" at bounding box center [511, 48] width 21 height 5
click at [508, 71] on b "واتساب" at bounding box center [507, 70] width 12 height 5
click at [478, 99] on button "تطبيق الفلاتر" at bounding box center [474, 100] width 100 height 10
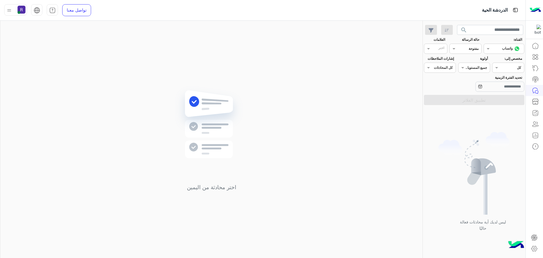
click at [9, 8] on img at bounding box center [9, 10] width 7 height 7
click at [60, 124] on link "تسجيل الخروج" at bounding box center [51, 124] width 24 height 5
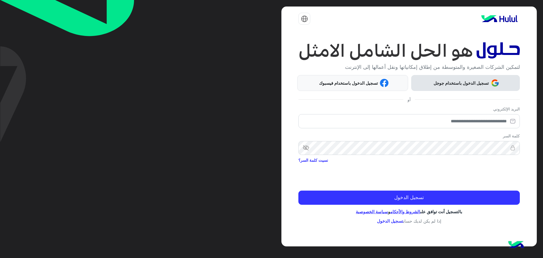
click at [484, 77] on button "تسجيل الدخول باستخدام جوجل" at bounding box center [465, 83] width 109 height 16
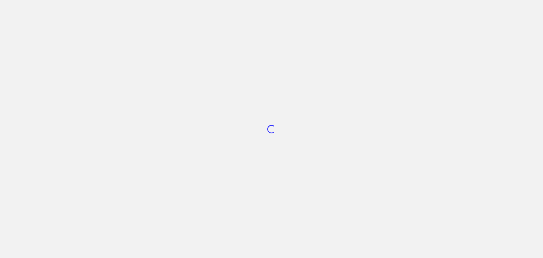
scroll to position [213, 0]
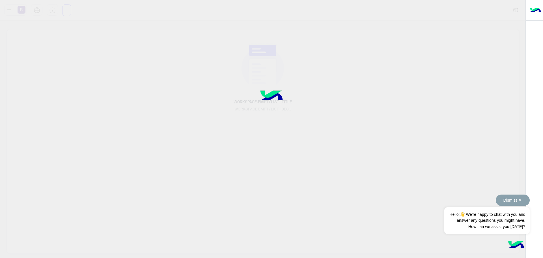
click at [517, 201] on button "Dismiss ✕" at bounding box center [513, 199] width 34 height 11
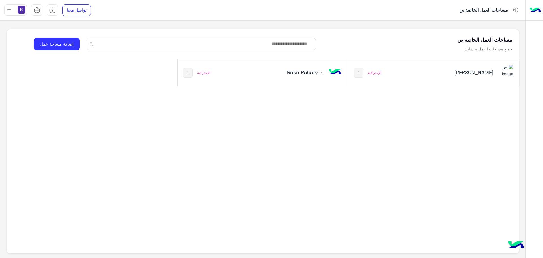
click at [489, 70] on h5 "[PERSON_NAME]" at bounding box center [464, 72] width 57 height 7
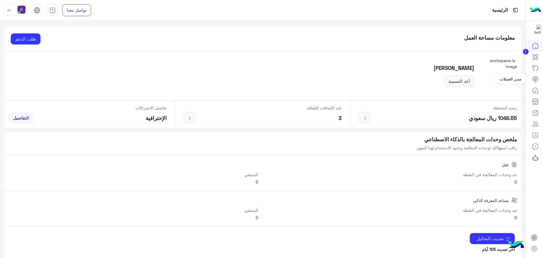
click at [536, 75] on link at bounding box center [535, 79] width 15 height 11
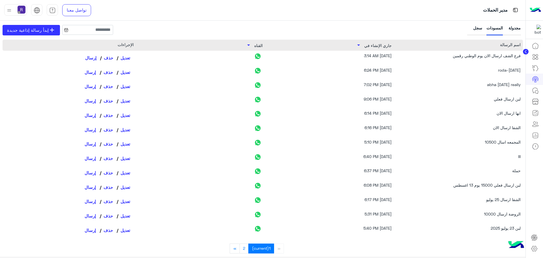
click at [108, 59] on button "حذف" at bounding box center [108, 58] width 16 height 10
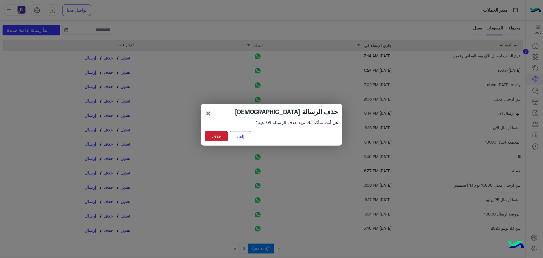
click at [227, 137] on button "حذف" at bounding box center [216, 136] width 23 height 10
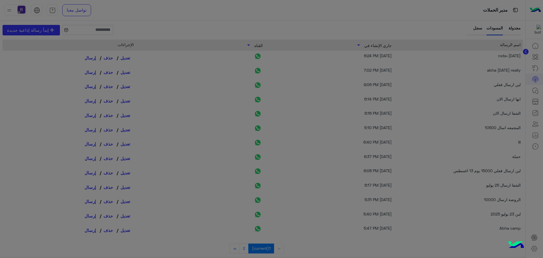
click at [222, 127] on button "حذف" at bounding box center [216, 122] width 23 height 10
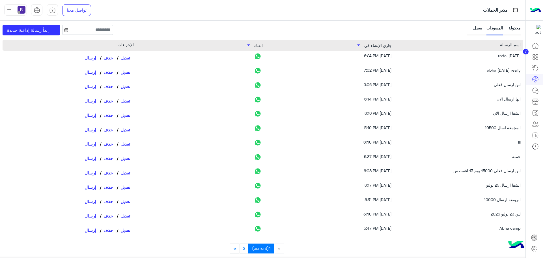
click at [476, 32] on div "سجل" at bounding box center [476, 30] width 14 height 10
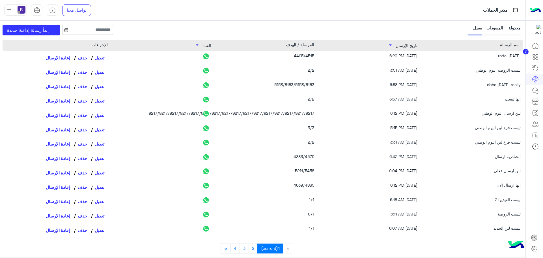
click at [515, 25] on div "مجدولة" at bounding box center [514, 30] width 14 height 10
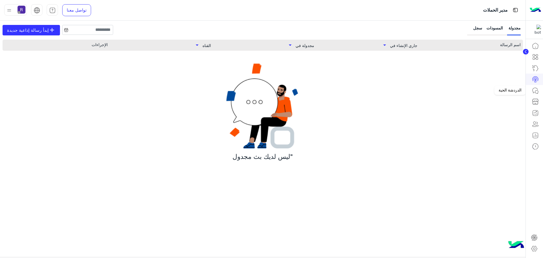
click at [535, 88] on icon at bounding box center [535, 90] width 5 height 5
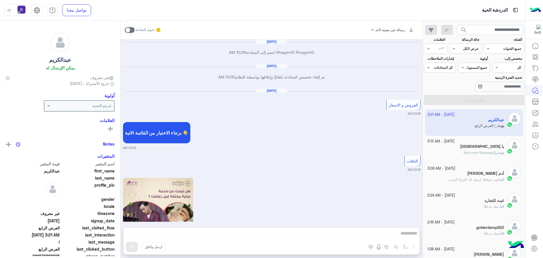
scroll to position [1143, 0]
